Goal: Task Accomplishment & Management: Use online tool/utility

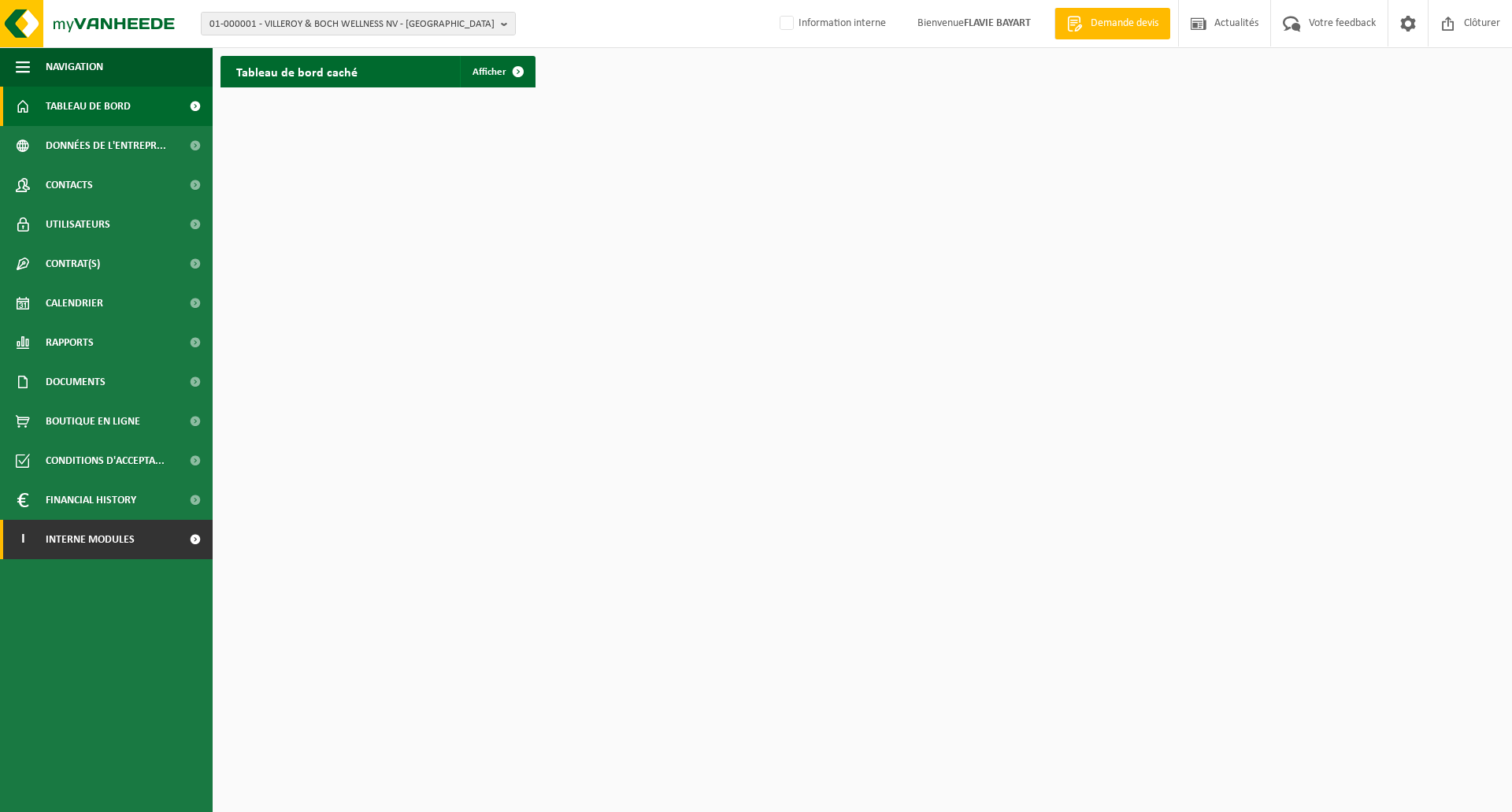
click at [132, 538] on span "Interne modules" at bounding box center [90, 539] width 89 height 39
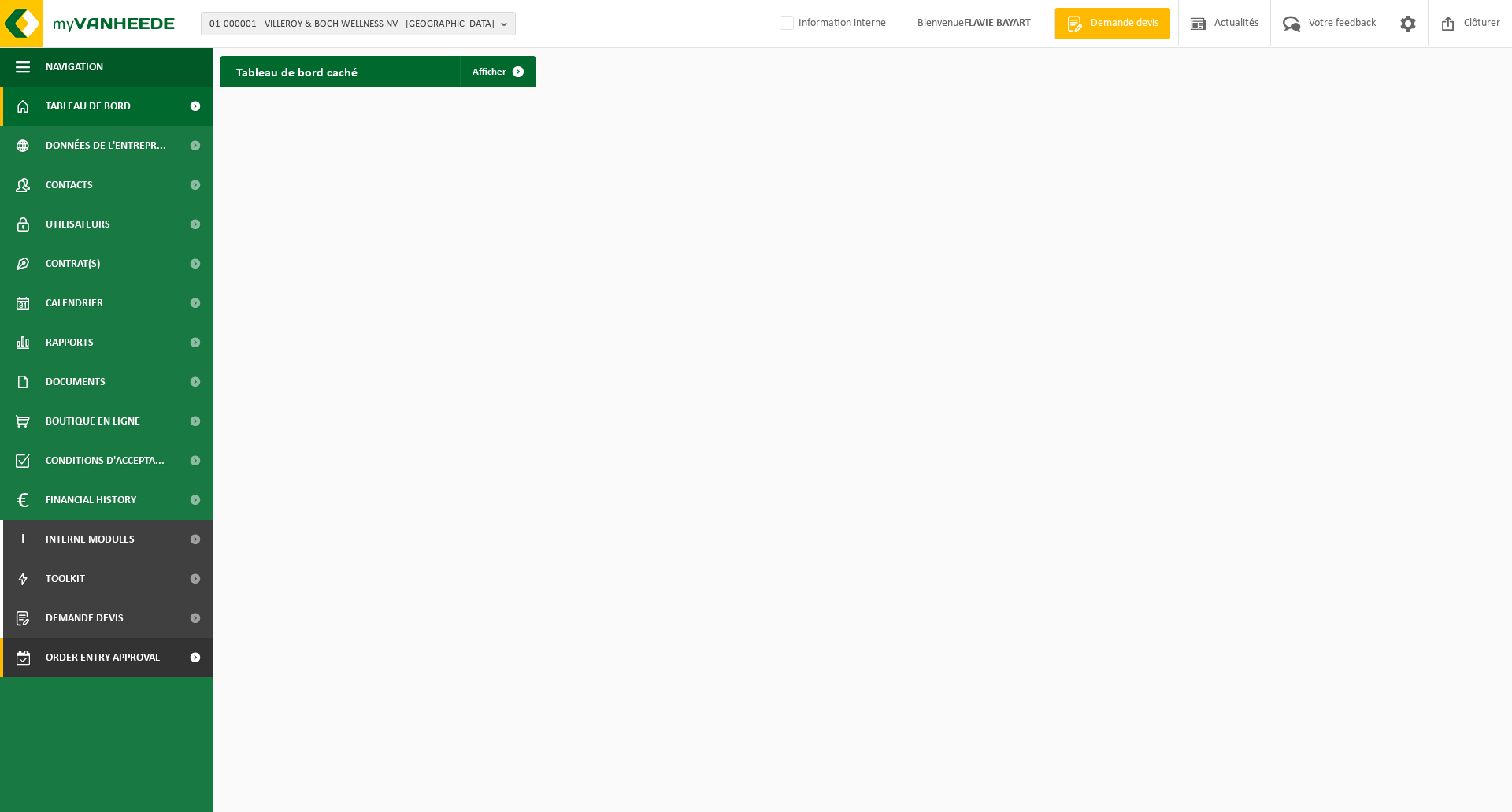
click at [144, 657] on span "Order entry approval" at bounding box center [102, 656] width 114 height 39
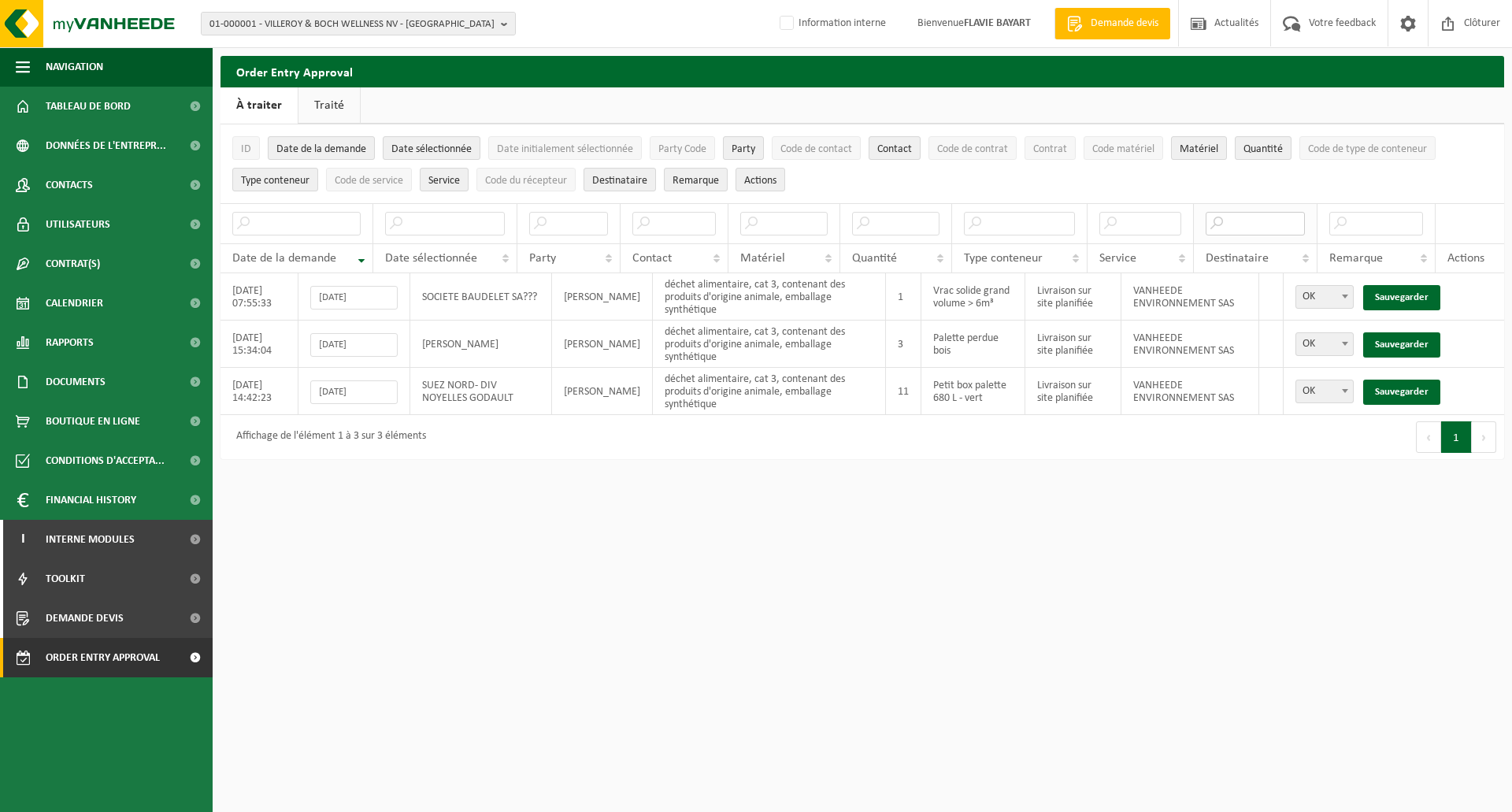
click at [1241, 226] on input "text" at bounding box center [1256, 224] width 100 height 24
type input "sas"
click at [1411, 291] on link "Sauvegarder" at bounding box center [1402, 298] width 77 height 25
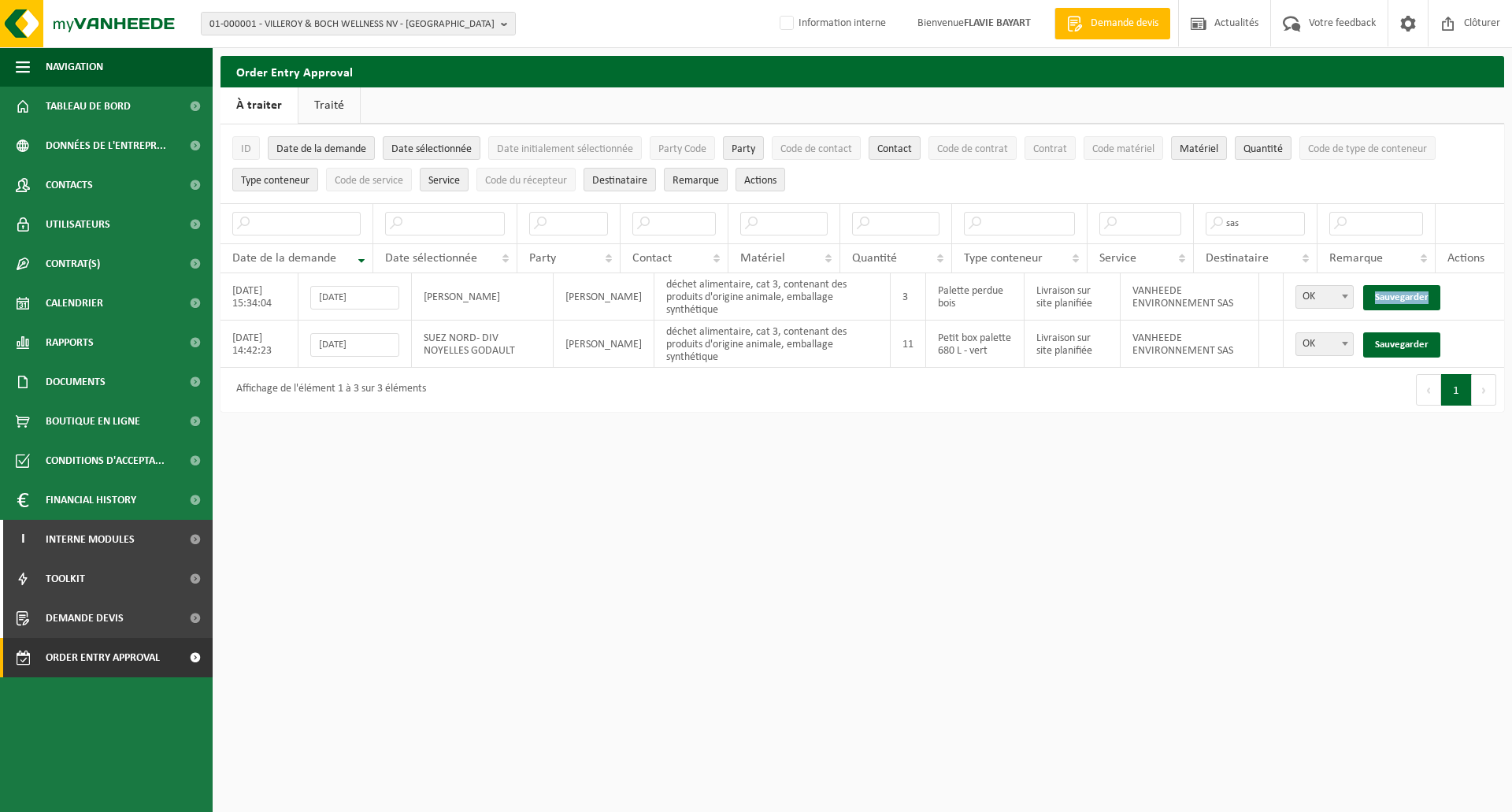
click at [1411, 291] on link "Sauvegarder" at bounding box center [1402, 298] width 77 height 25
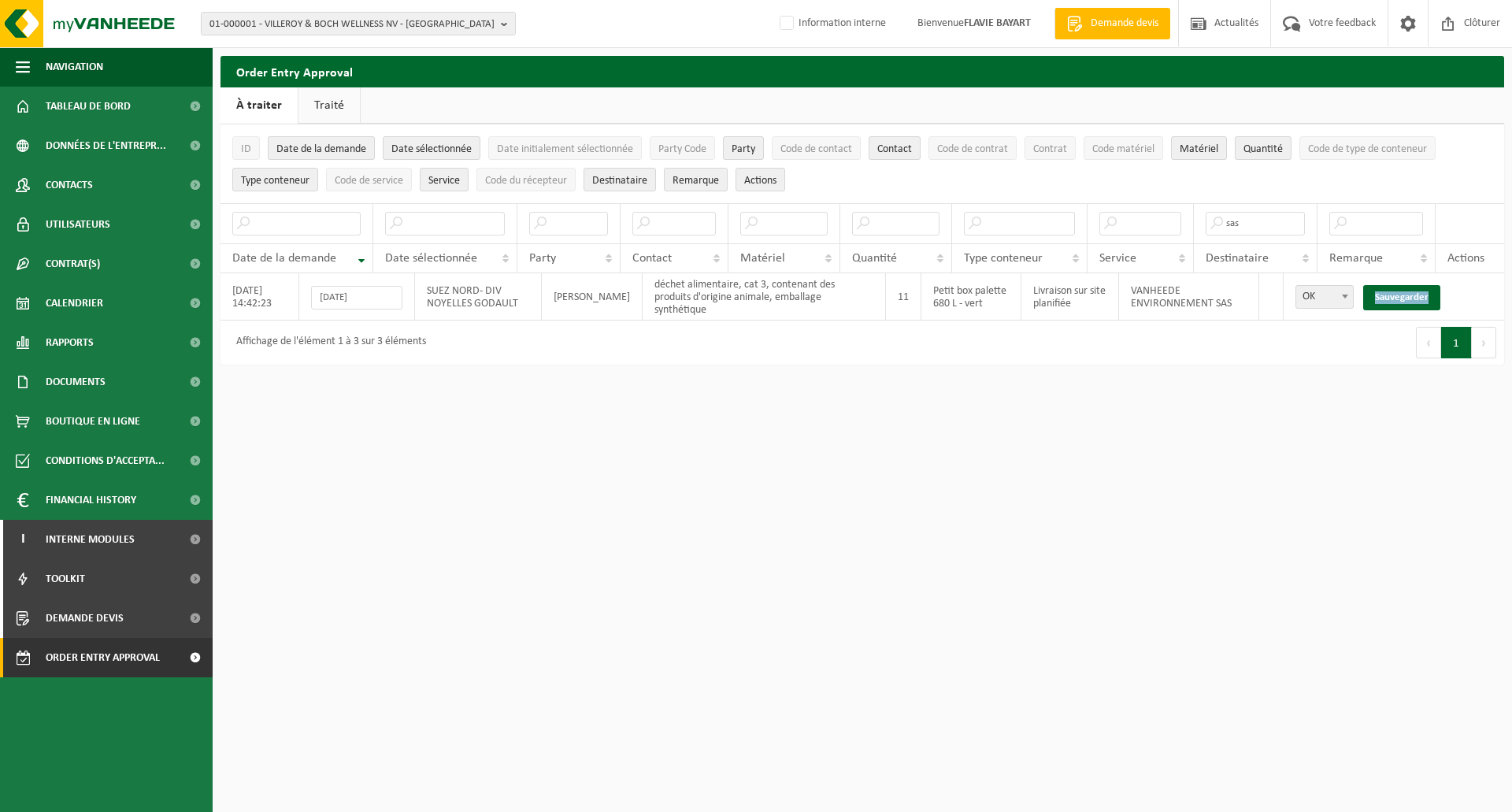
click at [1411, 291] on link "Sauvegarder" at bounding box center [1402, 298] width 77 height 25
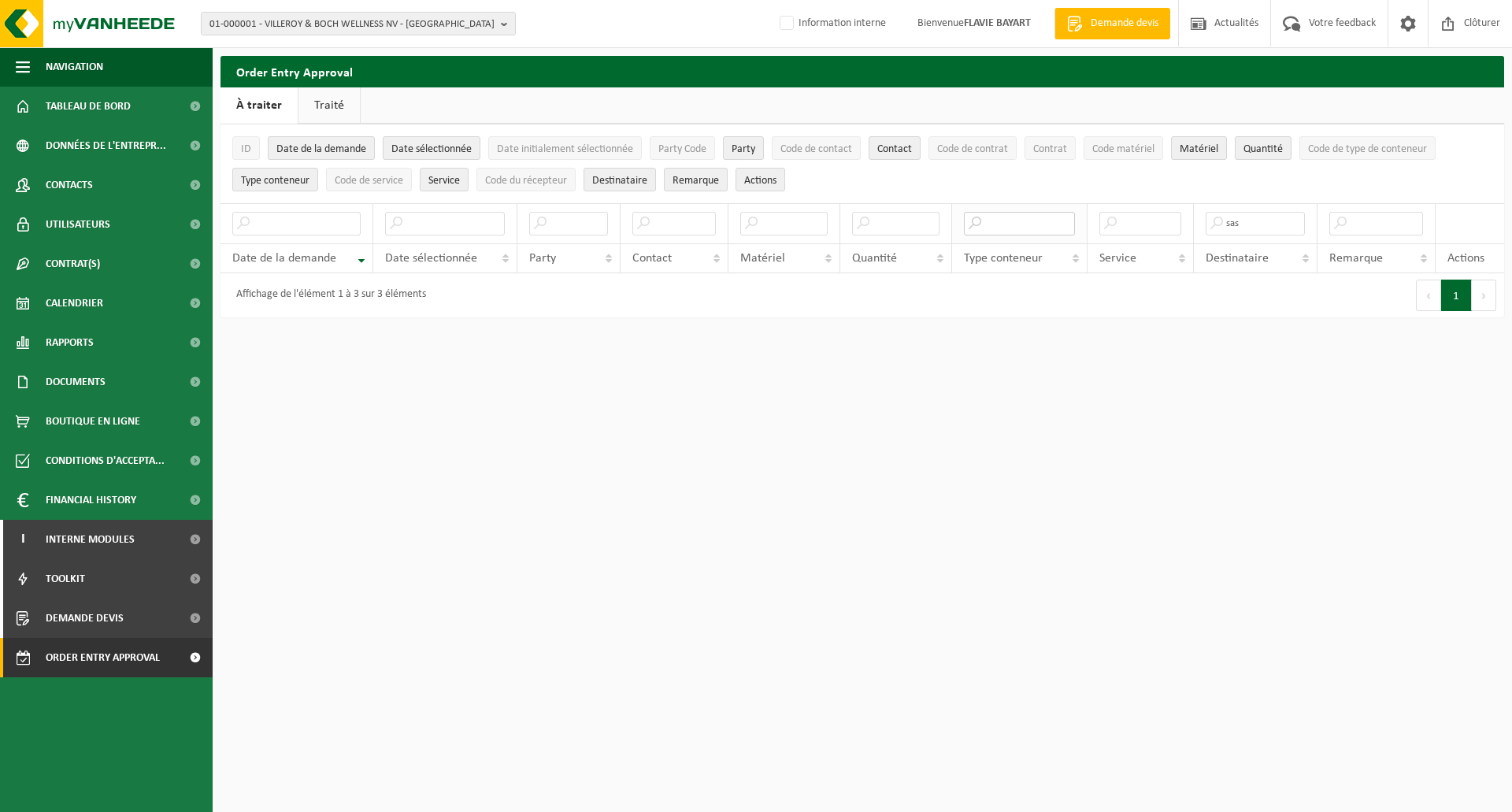
click at [1027, 226] on input "text" at bounding box center [1019, 224] width 111 height 24
click at [466, 220] on input "text" at bounding box center [444, 224] width 119 height 24
